Goal: Find specific page/section

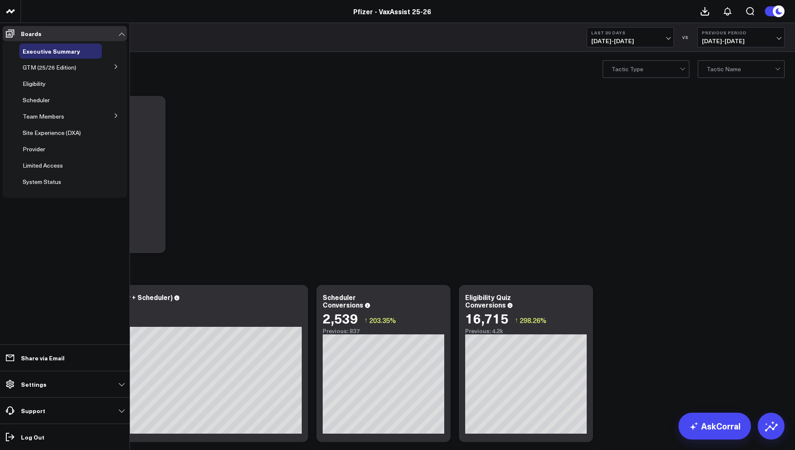
click at [111, 66] on button at bounding box center [116, 66] width 22 height 13
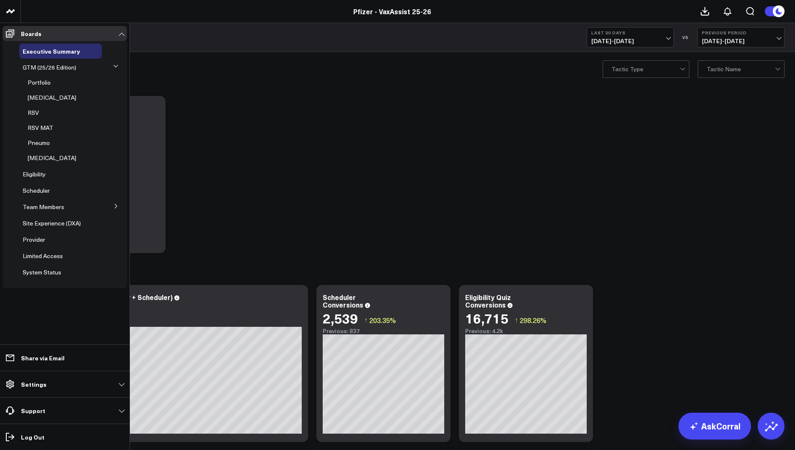
click at [111, 66] on button at bounding box center [116, 66] width 13 height 22
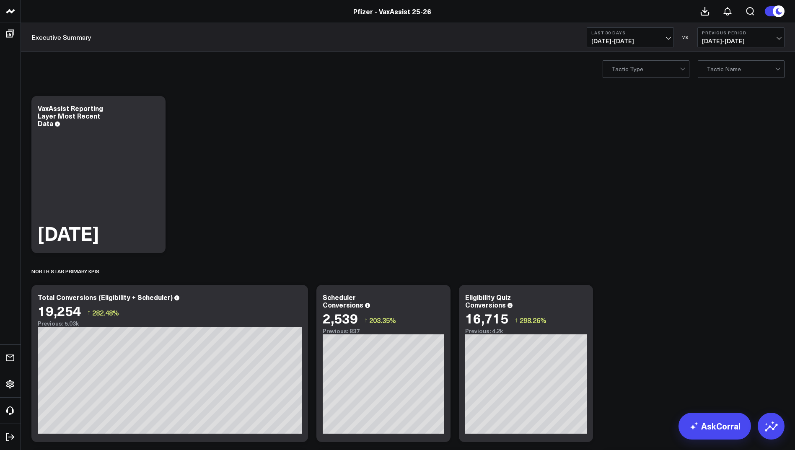
click at [418, 11] on link "Pfizer - VaxAssist 25-26" at bounding box center [392, 11] width 78 height 9
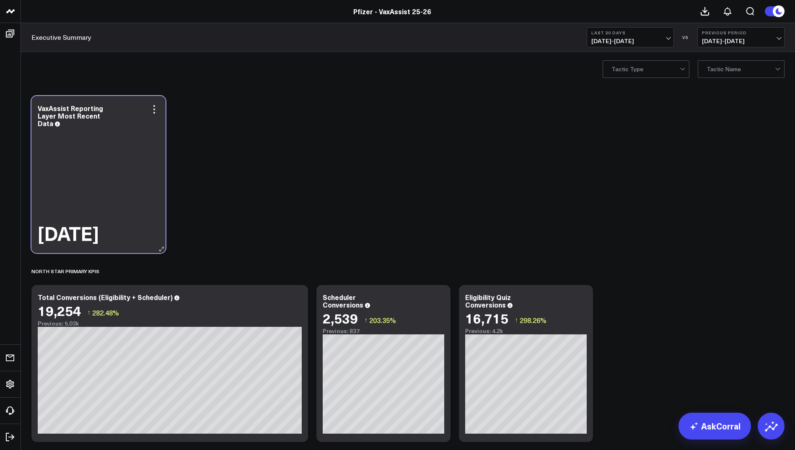
click at [90, 187] on div "[DATE]" at bounding box center [99, 187] width 122 height 116
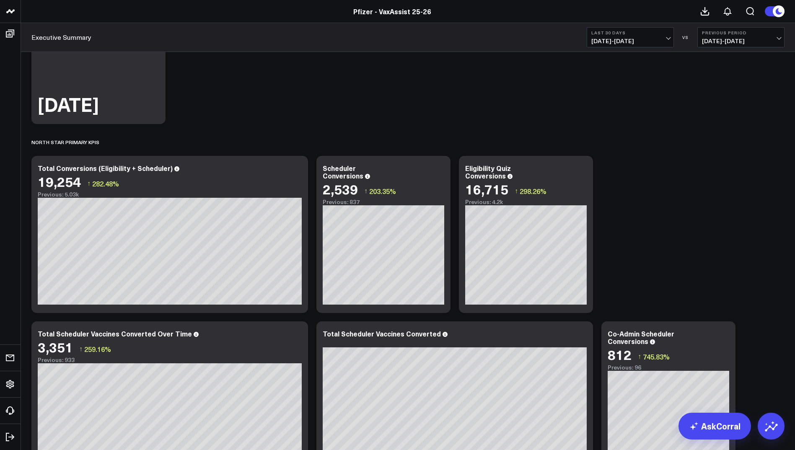
scroll to position [199, 0]
